Goal: Task Accomplishment & Management: Complete application form

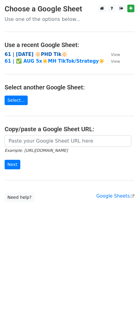
click at [29, 52] on strong "61 | [DATE] 🔆PHD Tik🔆" at bounding box center [36, 55] width 63 height 6
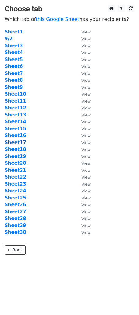
click at [16, 140] on strong "Sheet17" at bounding box center [16, 143] width 22 height 6
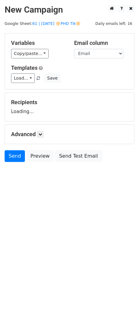
click at [18, 144] on div "Advanced Tracking Track Opens UTM Codes Track Clicks Filters Only include sprea…" at bounding box center [70, 135] width 130 height 20
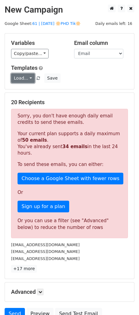
click at [23, 78] on link "Load..." at bounding box center [23, 79] width 24 height 10
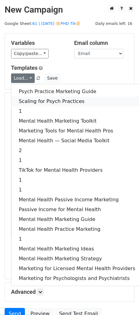
click at [38, 101] on link "Scaling for Psych Practices" at bounding box center [76, 102] width 131 height 10
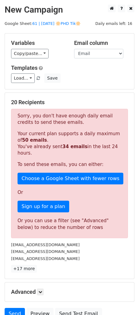
scroll to position [56, 0]
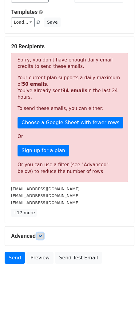
click at [42, 233] on link at bounding box center [40, 236] width 7 height 7
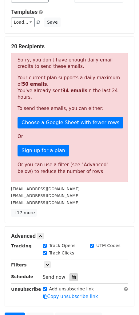
click at [74, 276] on div at bounding box center [74, 278] width 8 height 8
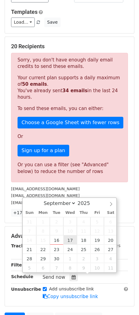
type input "2025-09-17 12:00"
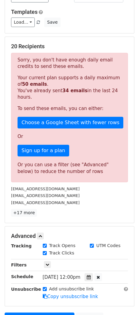
click at [9, 267] on div "Filters" at bounding box center [22, 265] width 32 height 7
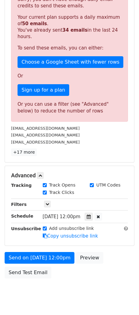
scroll to position [121, 0]
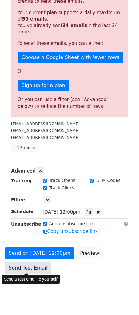
click at [29, 270] on link "Send Test Email" at bounding box center [28, 268] width 47 height 12
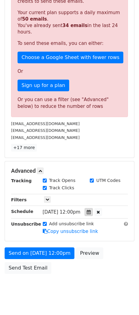
click at [91, 212] on icon at bounding box center [89, 212] width 4 height 4
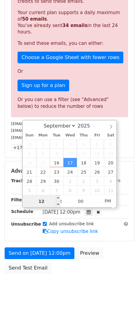
click at [45, 202] on input "12" at bounding box center [42, 201] width 38 height 12
type input "6"
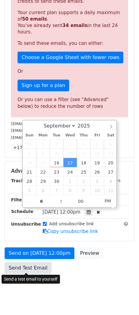
type input "2025-09-17 18:00"
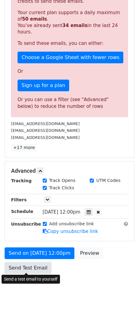
click at [34, 266] on link "Send Test Email" at bounding box center [28, 268] width 47 height 12
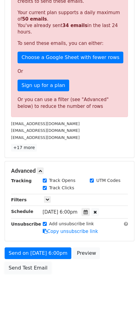
scroll to position [0, 0]
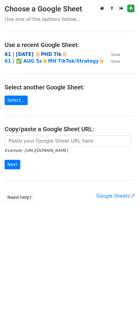
click at [44, 54] on strong "61 | [DATE] 🔆PHD Tik🔆" at bounding box center [36, 55] width 63 height 6
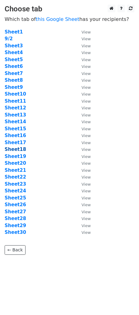
click at [17, 150] on strong "Sheet18" at bounding box center [16, 150] width 22 height 6
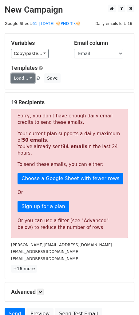
click at [22, 78] on link "Load..." at bounding box center [23, 79] width 24 height 10
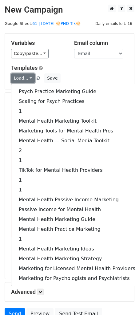
click at [22, 78] on link "Load..." at bounding box center [23, 79] width 24 height 10
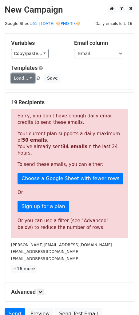
click at [22, 78] on link "Load..." at bounding box center [23, 79] width 24 height 10
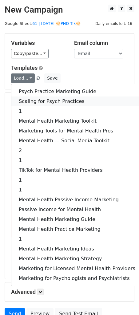
click at [32, 100] on link "Scaling for Psych Practices" at bounding box center [76, 102] width 131 height 10
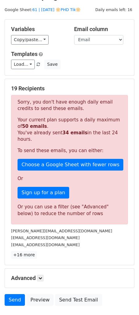
scroll to position [56, 0]
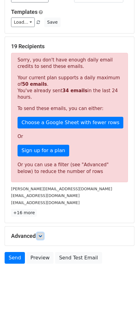
click at [41, 233] on link at bounding box center [40, 236] width 7 height 7
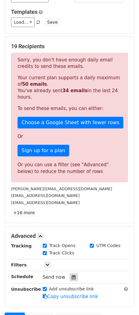
click at [72, 277] on icon at bounding box center [74, 277] width 4 height 4
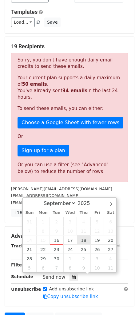
type input "2025-09-18 12:00"
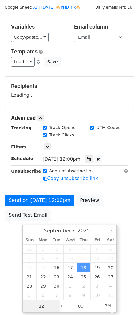
scroll to position [16, 0]
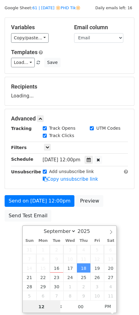
type input "6"
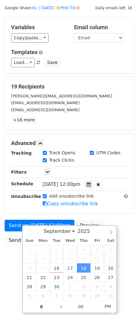
type input "2025-09-18 18:00"
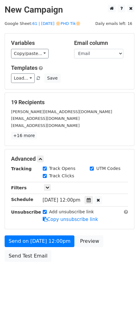
scroll to position [0, 0]
click at [9, 262] on body "New Campaign Daily emails left: 16 Google Sheet: 61 | SEPT 2 🔆PHD Tik🔆 Variable…" at bounding box center [69, 147] width 139 height 285
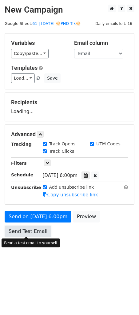
click at [28, 231] on link "Send Test Email" at bounding box center [28, 232] width 47 height 12
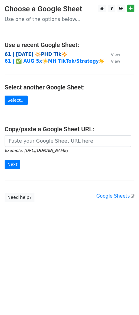
click at [34, 55] on strong "61 | [DATE] 🔆PHD Tik🔆" at bounding box center [36, 55] width 63 height 6
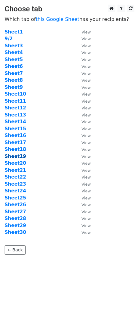
click at [16, 155] on strong "Sheet19" at bounding box center [16, 157] width 22 height 6
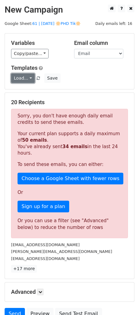
click at [27, 78] on link "Load..." at bounding box center [23, 79] width 24 height 10
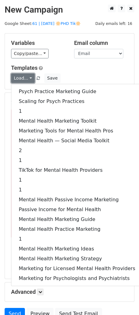
click at [27, 78] on link "Load..." at bounding box center [23, 79] width 24 height 10
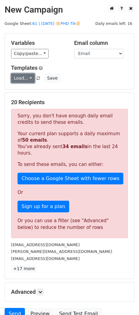
click at [27, 78] on link "Load..." at bounding box center [23, 79] width 24 height 10
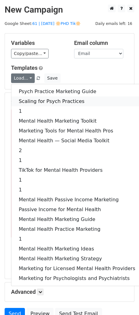
drag, startPoint x: 35, startPoint y: 101, endPoint x: 45, endPoint y: 223, distance: 122.2
click at [35, 101] on link "Scaling for Psych Practices" at bounding box center [76, 102] width 131 height 10
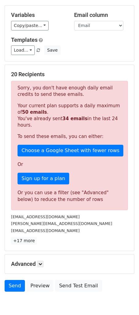
scroll to position [56, 0]
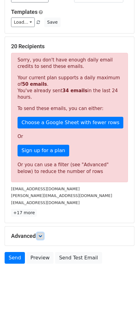
click at [42, 237] on icon at bounding box center [40, 236] width 4 height 4
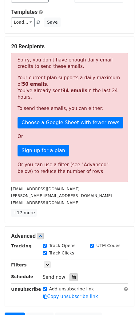
click at [72, 275] on icon at bounding box center [74, 277] width 4 height 4
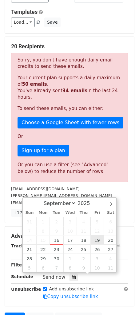
type input "2025-09-19 12:00"
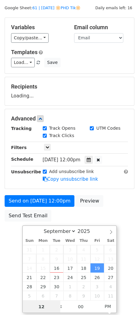
type input "7"
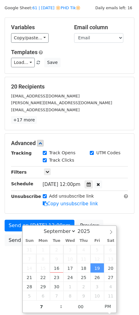
type input "2025-09-19 19:00"
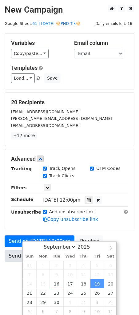
drag, startPoint x: 11, startPoint y: 256, endPoint x: 12, endPoint y: 253, distance: 3.8
click at [11, 256] on body "New Campaign Daily emails left: 16 Google Sheet: 61 | SEPT 2 🔆PHD Tik🔆 Variable…" at bounding box center [69, 147] width 139 height 285
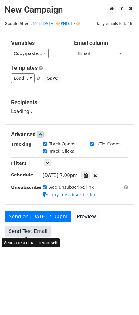
click at [23, 232] on link "Send Test Email" at bounding box center [28, 232] width 47 height 12
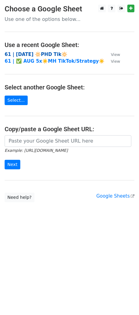
click at [42, 56] on strong "61 | [DATE] 🔆PHD Tik🔆" at bounding box center [36, 55] width 63 height 6
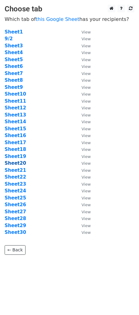
click at [19, 163] on strong "Sheet20" at bounding box center [16, 164] width 22 height 6
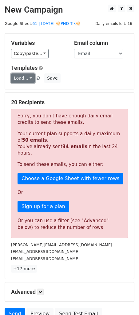
click at [23, 79] on link "Load..." at bounding box center [23, 79] width 24 height 10
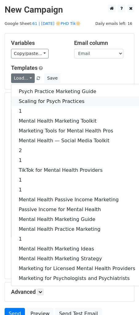
click at [24, 100] on link "Scaling for Psych Practices" at bounding box center [76, 102] width 131 height 10
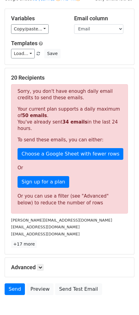
scroll to position [56, 0]
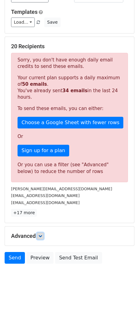
click at [41, 236] on icon at bounding box center [40, 236] width 4 height 4
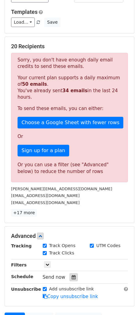
click at [72, 277] on icon at bounding box center [74, 277] width 4 height 4
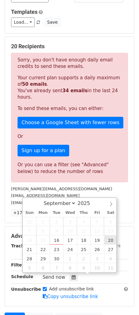
type input "2025-09-20 12:00"
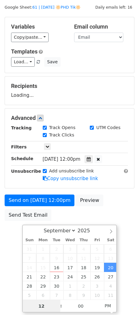
scroll to position [16, 0]
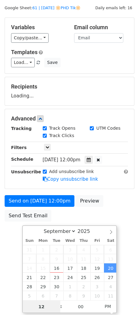
type input "6"
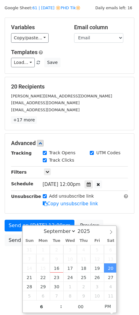
type input "2025-09-20 18:00"
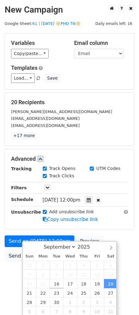
click at [17, 253] on body "New Campaign Daily emails left: 16 Google Sheet: 61 | SEPT 2 🔆PHD Tik🔆 Variable…" at bounding box center [69, 147] width 139 height 285
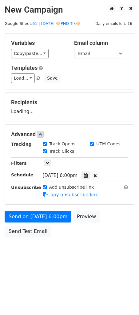
click at [28, 255] on body "New Campaign Daily emails left: 16 Google Sheet: 61 | SEPT 2 🔆PHD Tik🔆 Variable…" at bounding box center [69, 135] width 139 height 261
click at [22, 238] on div "Send on Sep 20 at 6:00pm Preview Send Test Email" at bounding box center [69, 226] width 139 height 30
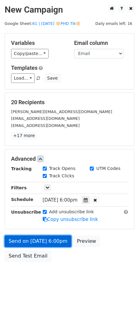
click at [24, 236] on link "Send on Sep 20 at 6:00pm" at bounding box center [38, 242] width 67 height 12
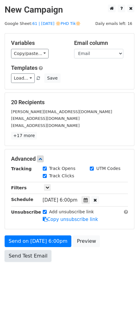
click at [22, 254] on link "Send Test Email" at bounding box center [28, 256] width 47 height 12
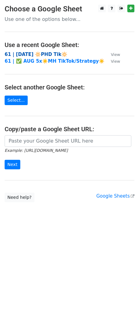
click at [48, 54] on strong "61 | [DATE] 🔆PHD Tik🔆" at bounding box center [36, 55] width 63 height 6
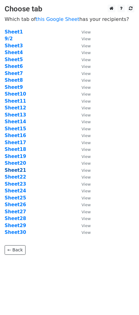
click at [16, 171] on strong "Sheet21" at bounding box center [16, 171] width 22 height 6
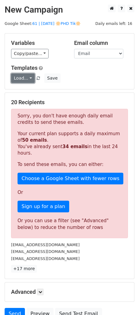
click at [27, 78] on link "Load..." at bounding box center [23, 79] width 24 height 10
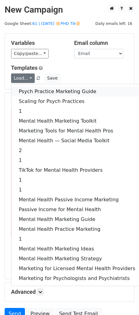
click at [34, 93] on link "Psych Practice Marketing Guide" at bounding box center [76, 92] width 131 height 10
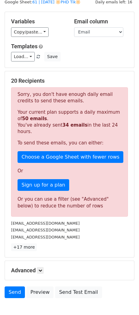
scroll to position [56, 0]
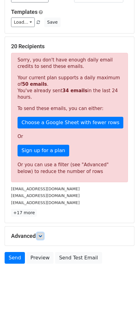
click at [41, 234] on icon at bounding box center [40, 236] width 4 height 4
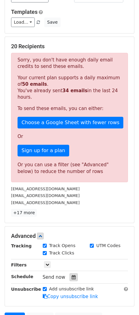
click at [70, 279] on div at bounding box center [74, 278] width 8 height 8
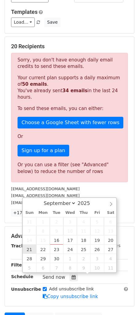
type input "[DATE] 12:00"
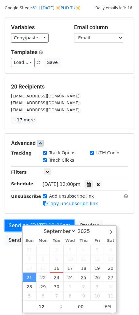
scroll to position [0, 0]
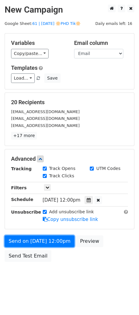
click at [14, 230] on form "Variables Copy/paste... {{Name}} {{Email}} Email column Name Email Templates Lo…" at bounding box center [70, 149] width 130 height 232
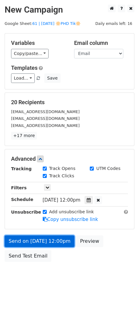
click at [14, 242] on link "Send on [DATE] 12:00pm" at bounding box center [40, 242] width 70 height 12
